Goal: Task Accomplishment & Management: Complete application form

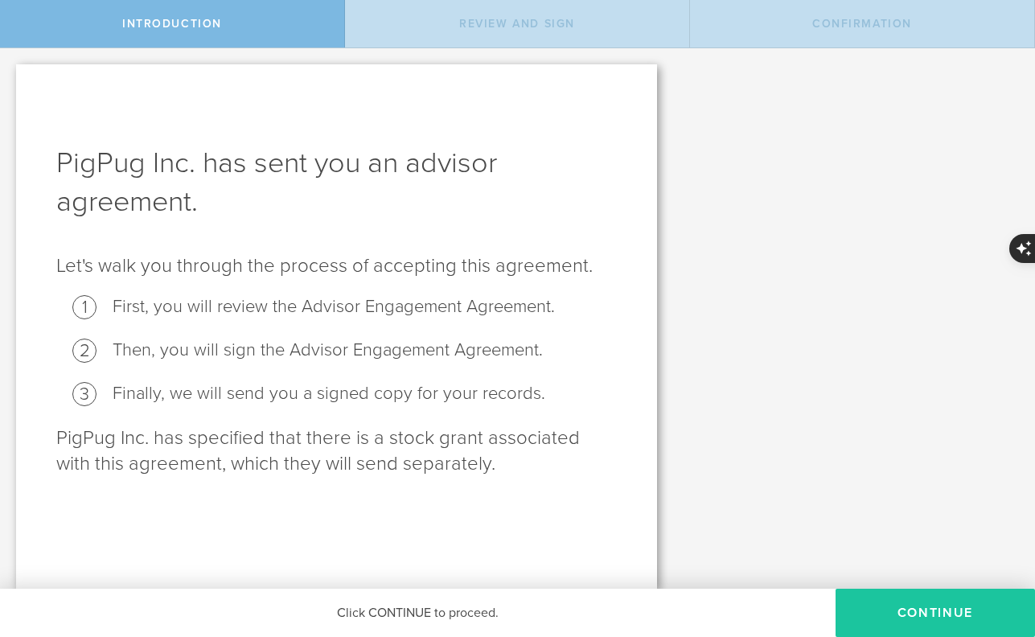
click at [947, 611] on button "Continue" at bounding box center [934, 613] width 199 height 48
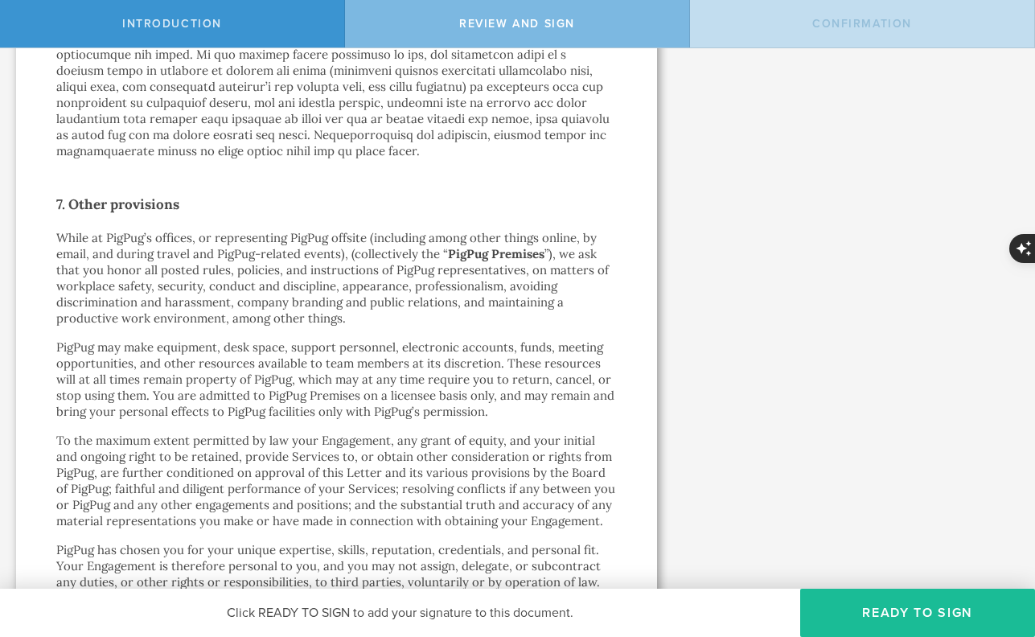
scroll to position [3099, 0]
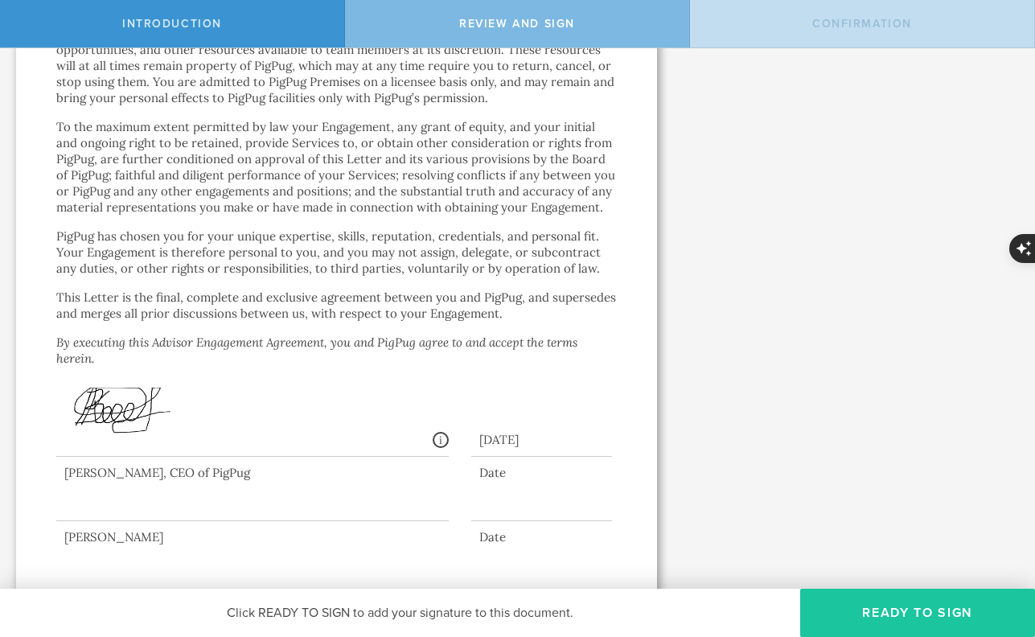
click at [900, 622] on button "Ready to Sign" at bounding box center [917, 613] width 235 height 48
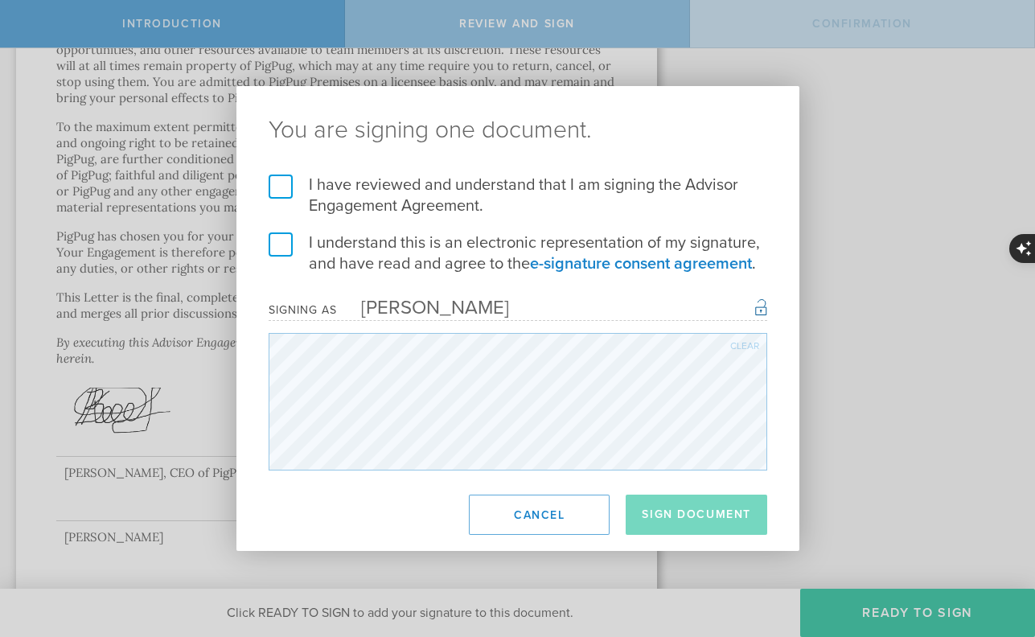
click at [271, 188] on label "I have reviewed and understand that I am signing the Advisor Engagement Agreeme…" at bounding box center [518, 195] width 498 height 42
click at [0, 0] on input "I have reviewed and understand that I am signing the Advisor Engagement Agreeme…" at bounding box center [0, 0] width 0 height 0
click at [286, 241] on label "I understand this is an electronic representation of my signature, and have rea…" at bounding box center [518, 253] width 498 height 42
click at [0, 0] on input "I understand this is an electronic representation of my signature, and have rea…" at bounding box center [0, 0] width 0 height 0
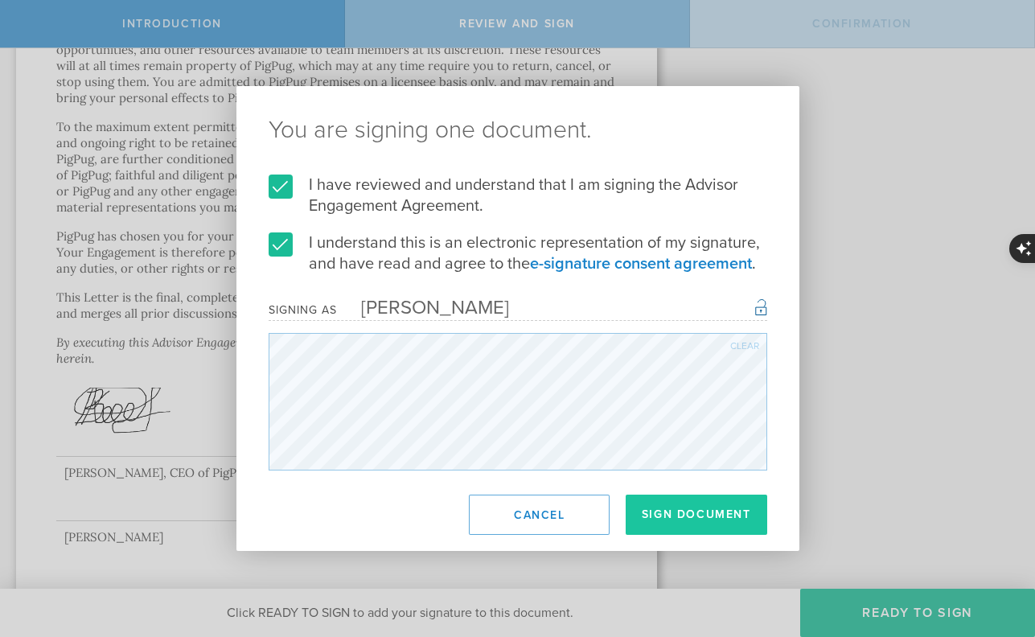
click at [665, 519] on button "Sign Document" at bounding box center [697, 514] width 142 height 40
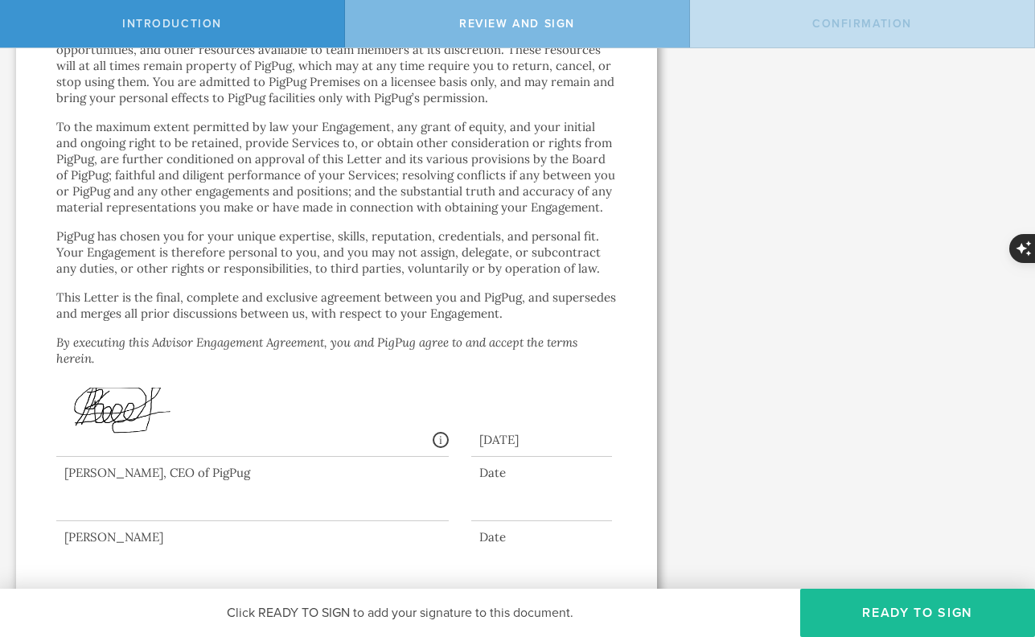
scroll to position [0, 0]
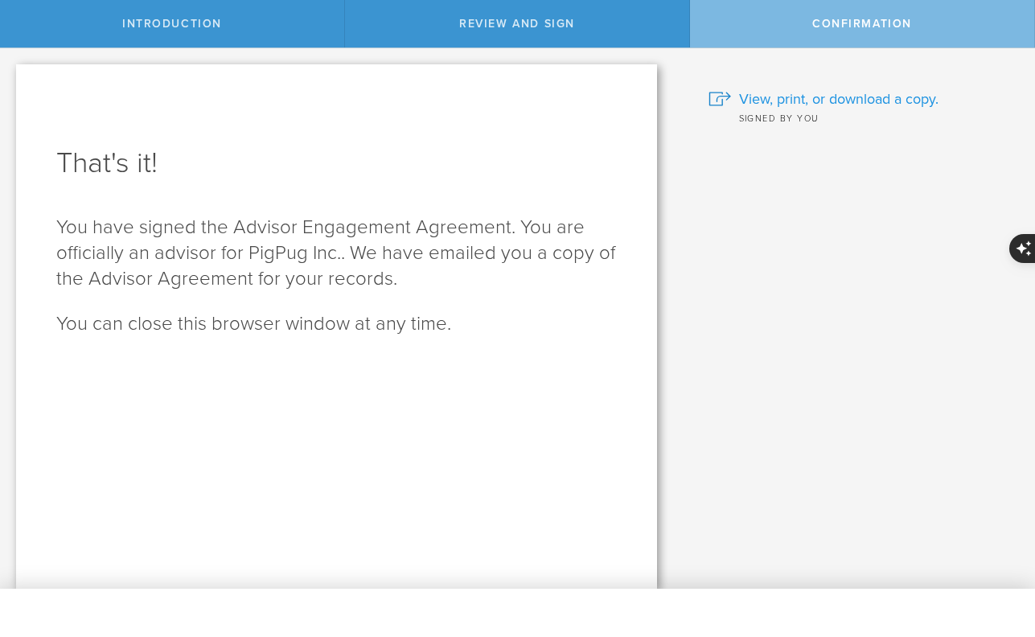
click at [816, 97] on span "View, print, or download a copy." at bounding box center [838, 98] width 199 height 21
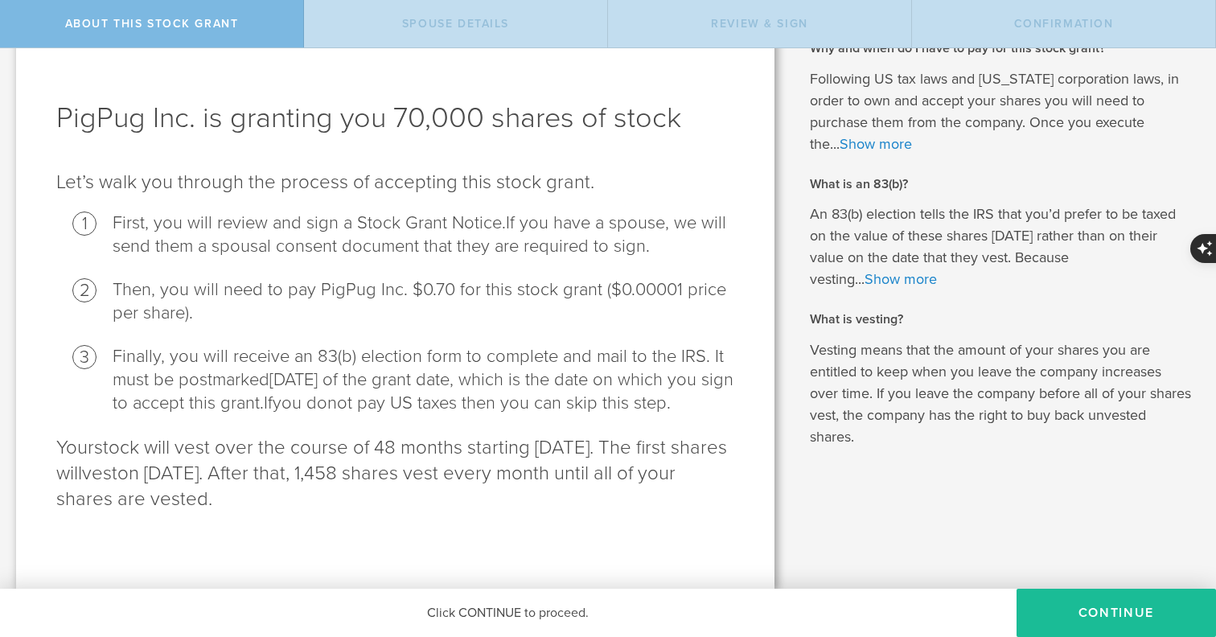
scroll to position [68, 0]
drag, startPoint x: 305, startPoint y: 330, endPoint x: 375, endPoint y: 333, distance: 70.8
click at [375, 345] on li "Finally, you will receive an 83(b) election form to complete and mail to the IR…" at bounding box center [424, 380] width 622 height 70
drag, startPoint x: 375, startPoint y: 333, endPoint x: 250, endPoint y: 333, distance: 124.6
click at [254, 345] on li "Finally, you will receive an 83(b) election form to complete and mail to the IR…" at bounding box center [424, 380] width 622 height 70
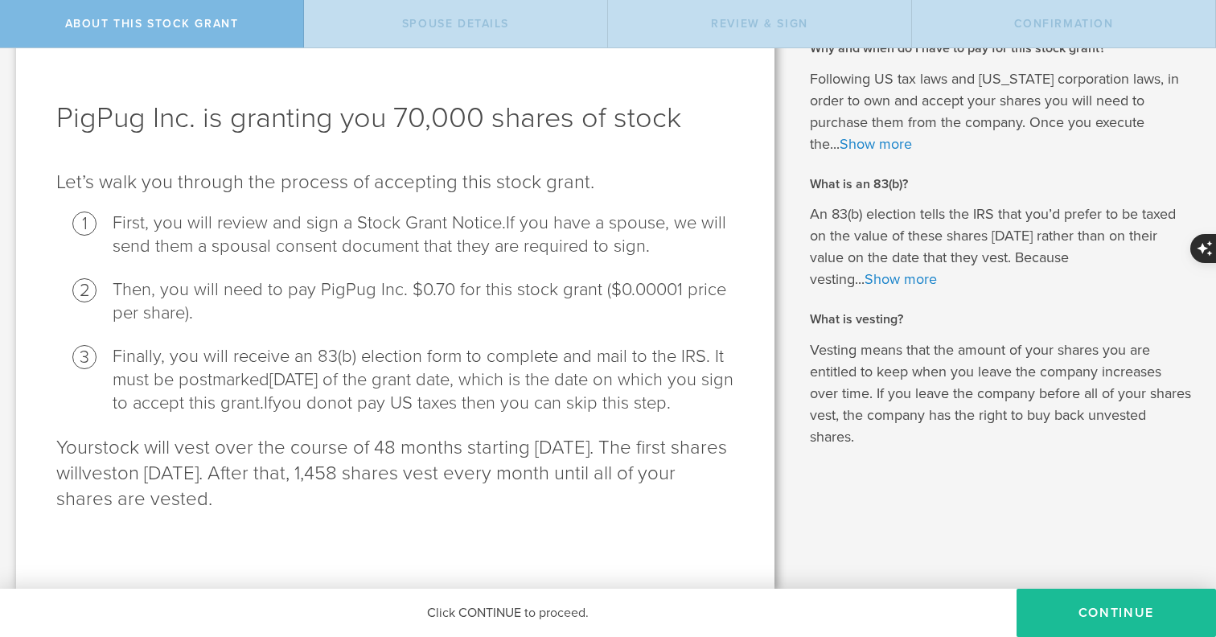
click at [633, 369] on span "[DATE] of the grant date, which is the date on which you sign to accept this gr…" at bounding box center [423, 391] width 621 height 44
